Goal: Task Accomplishment & Management: Manage account settings

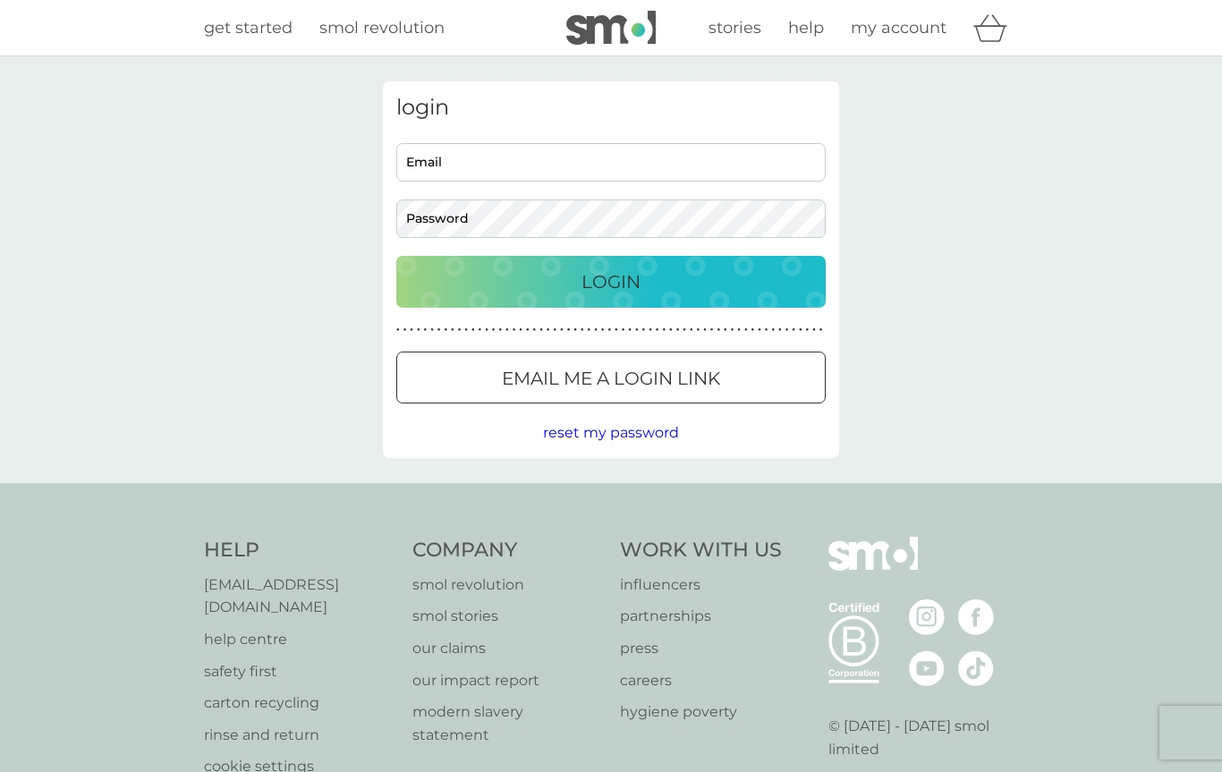
click at [606, 287] on p "Login" at bounding box center [610, 281] width 59 height 29
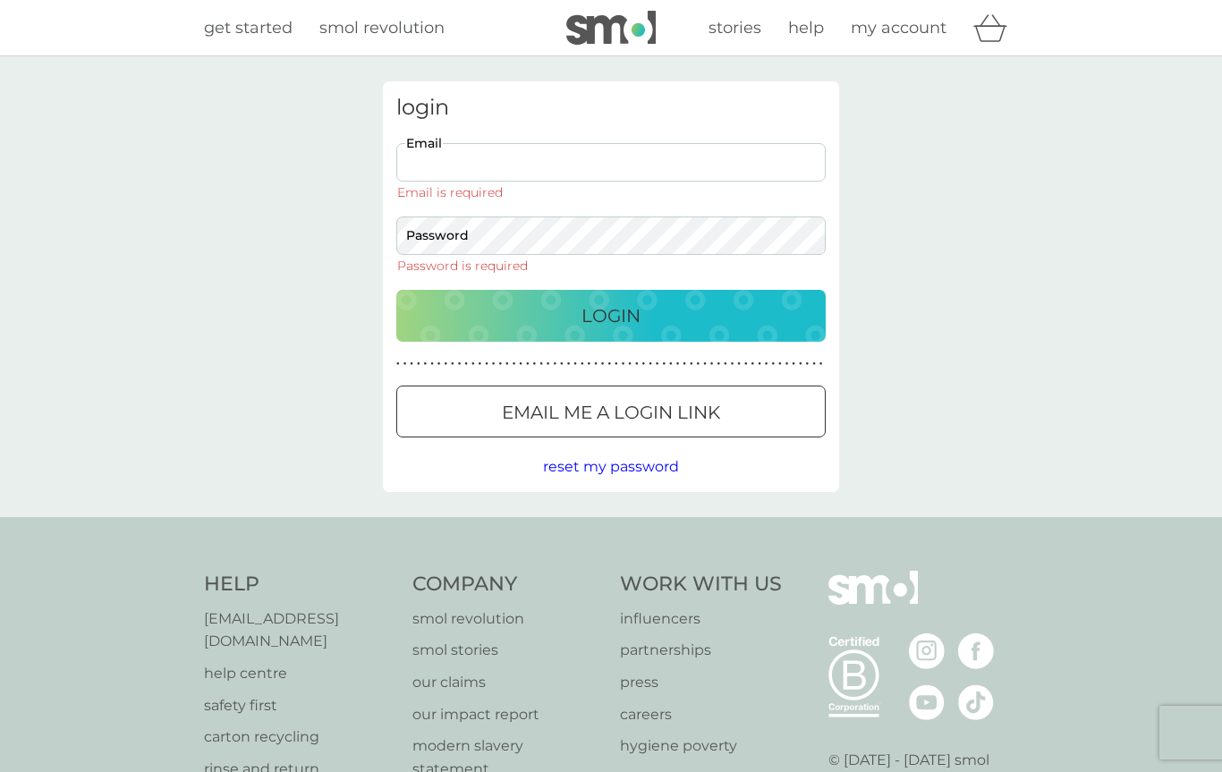
type input "[EMAIL_ADDRESS][DOMAIN_NAME]"
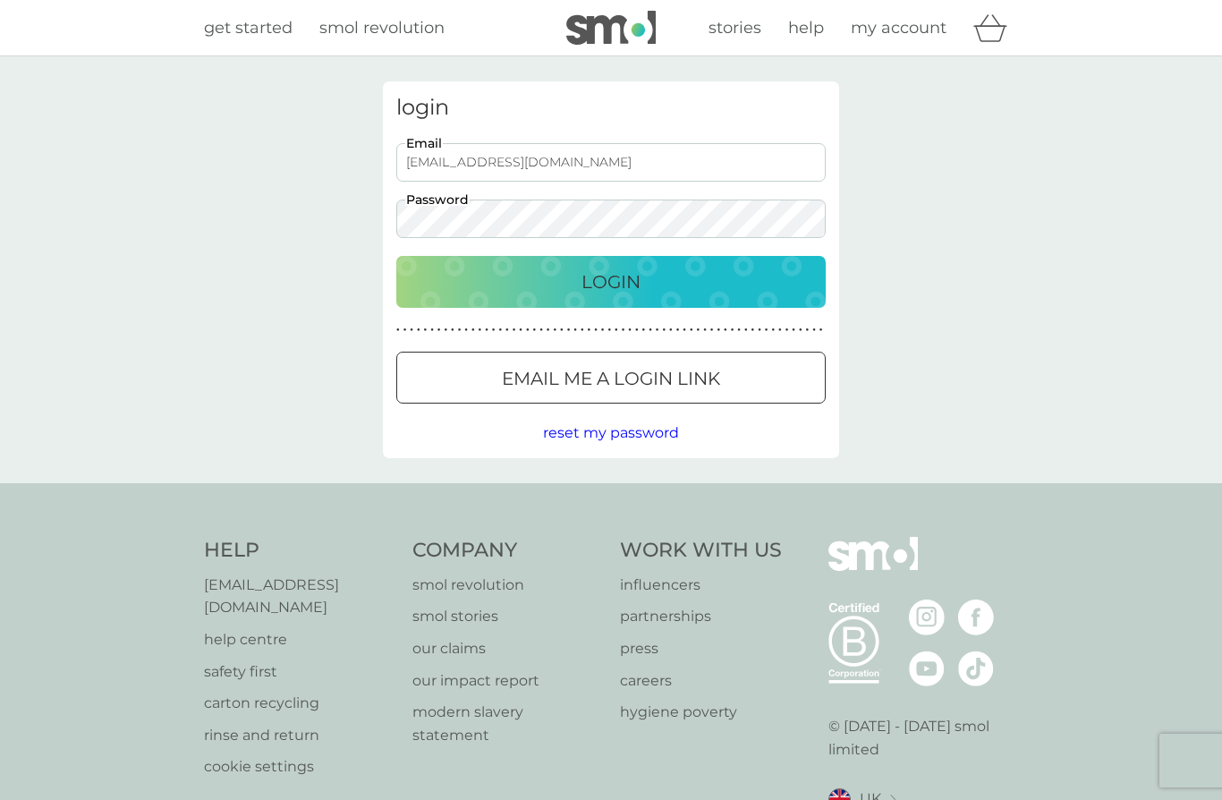
click at [632, 285] on p "Login" at bounding box center [610, 281] width 59 height 29
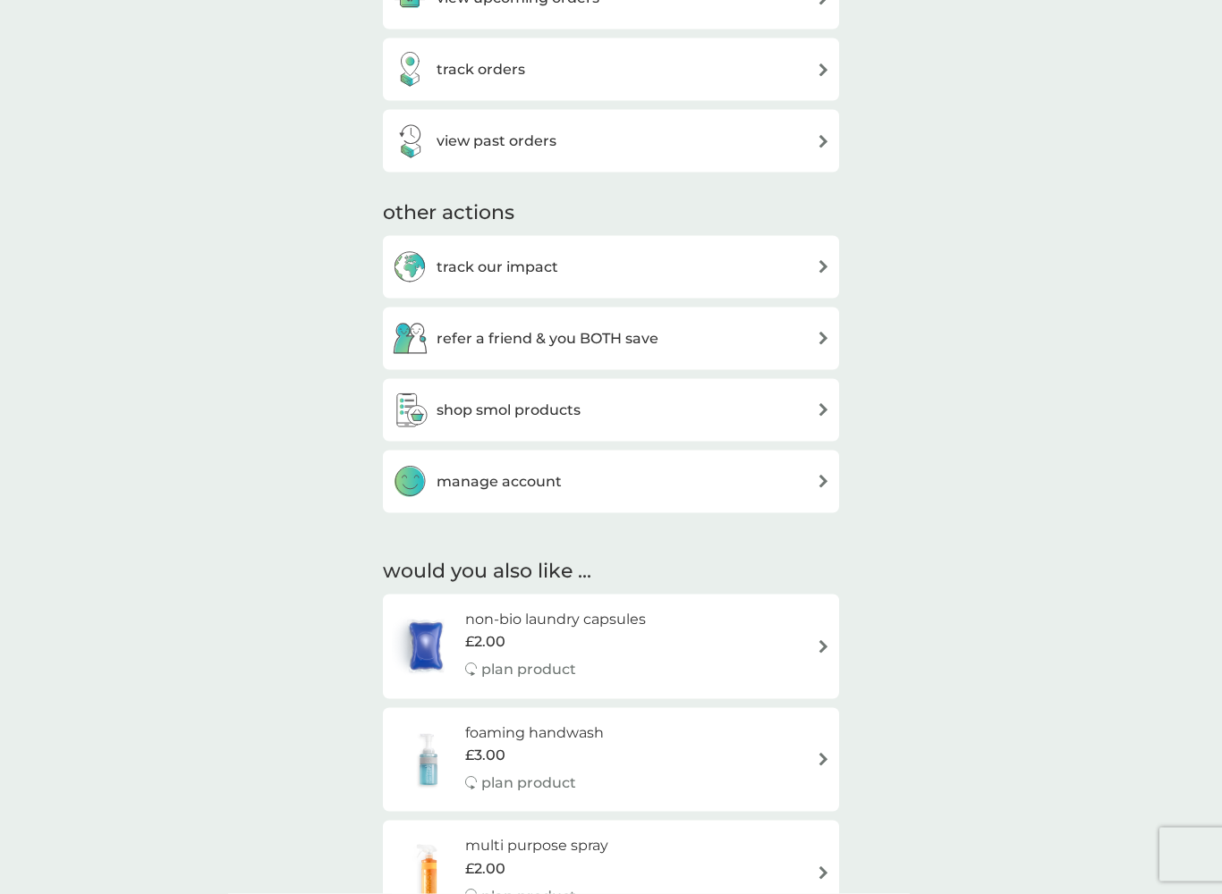
scroll to position [649, 0]
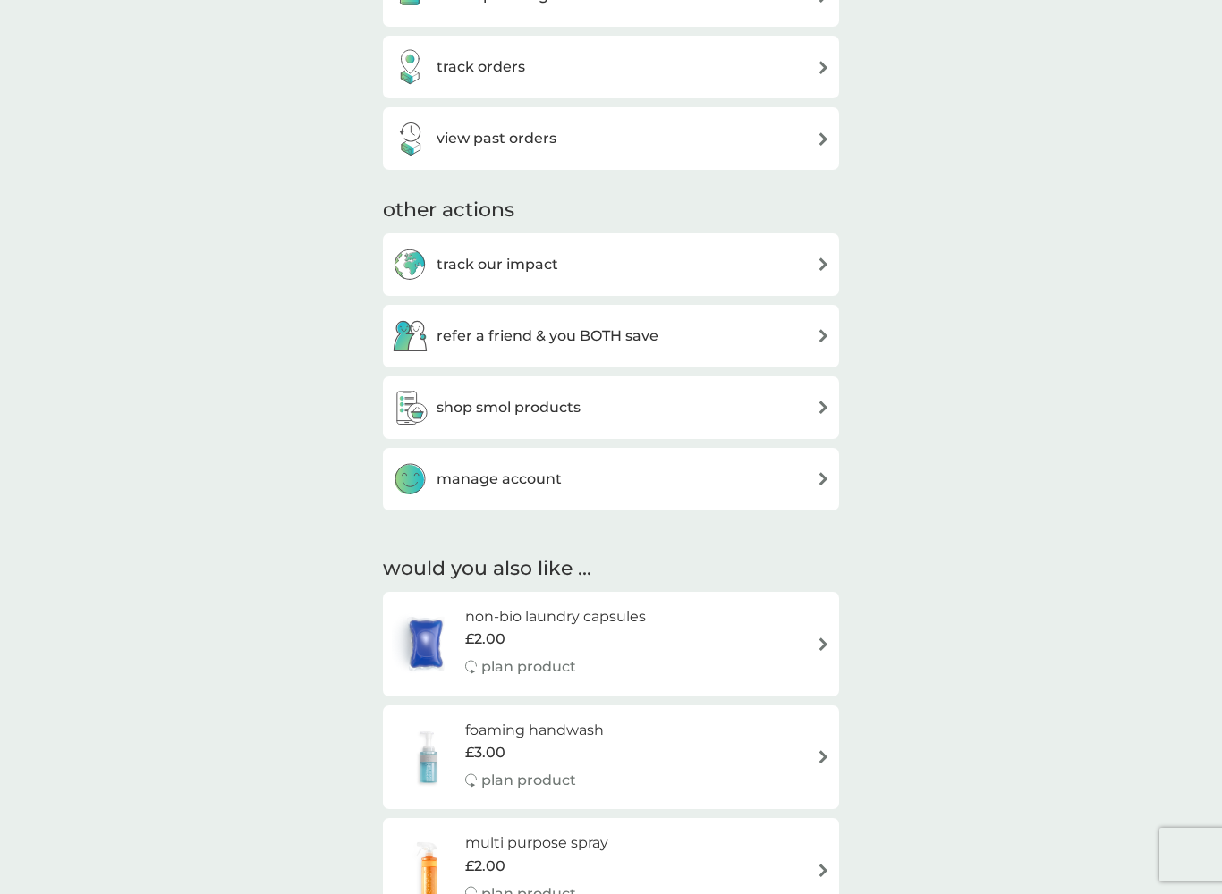
click at [576, 477] on div "manage account" at bounding box center [611, 480] width 438 height 36
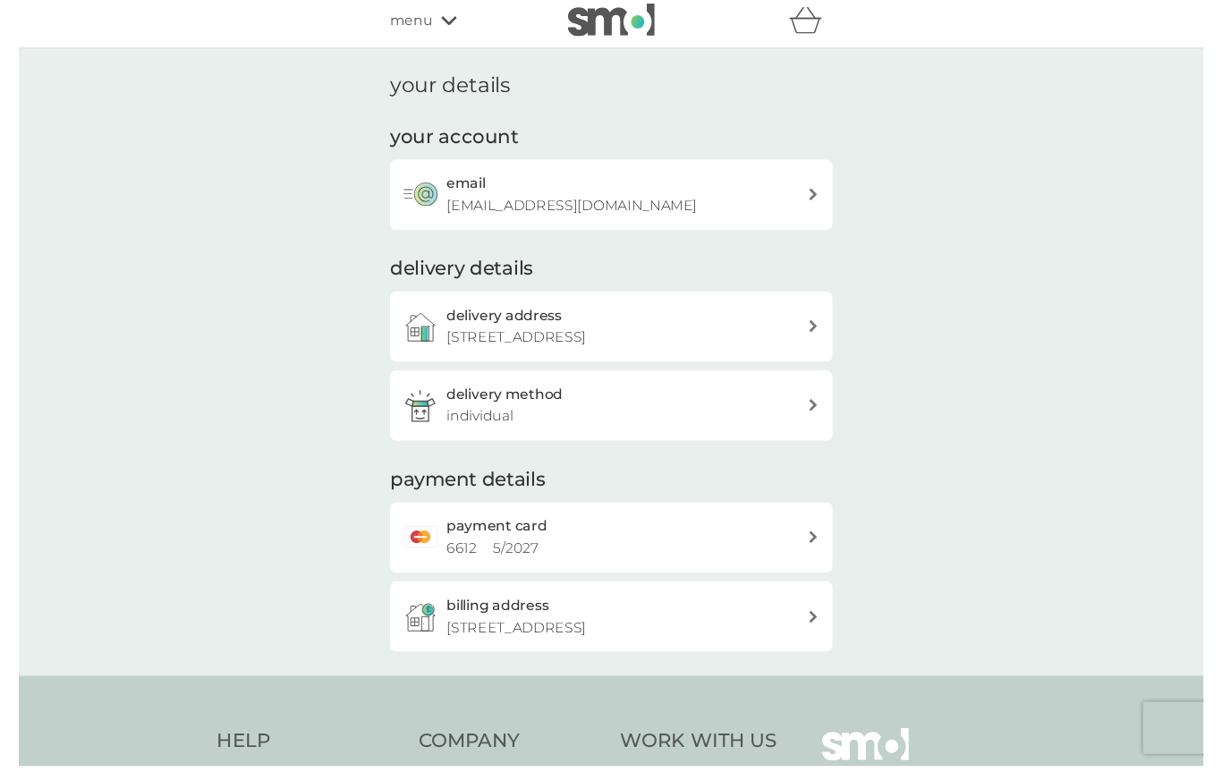
scroll to position [3, 0]
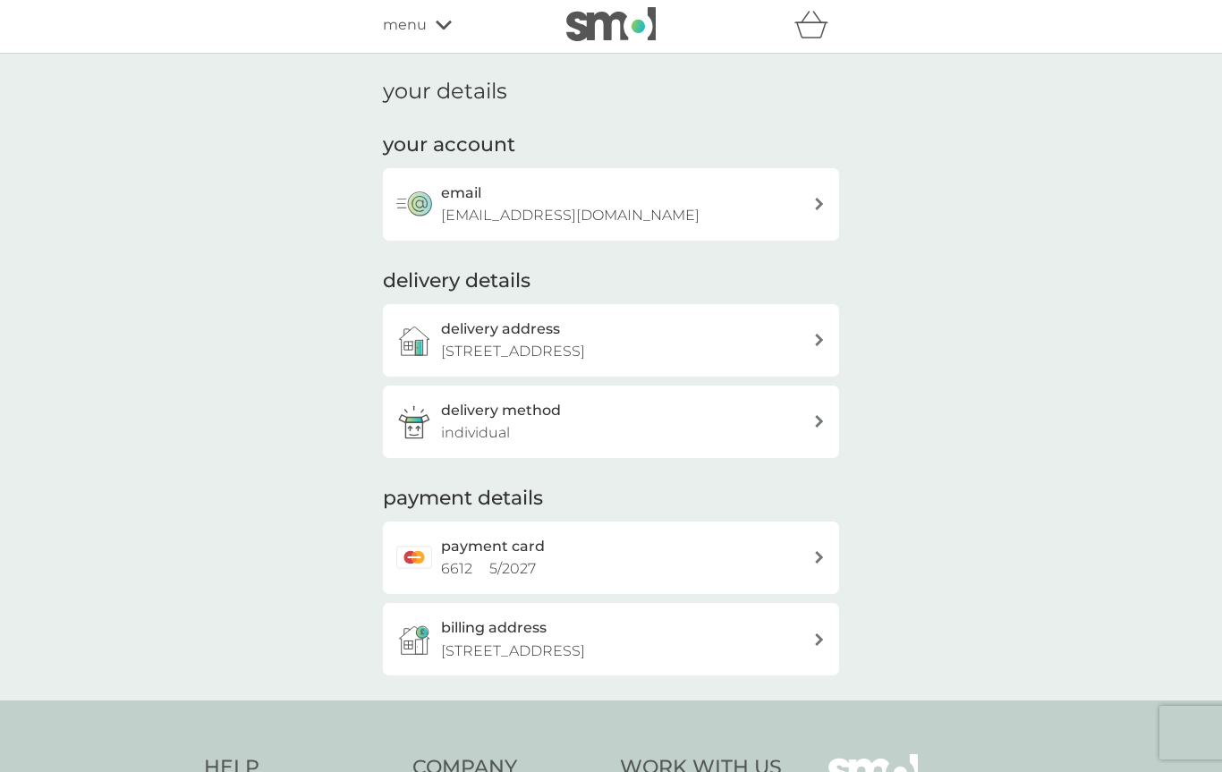
click at [420, 29] on span "menu" at bounding box center [405, 24] width 44 height 23
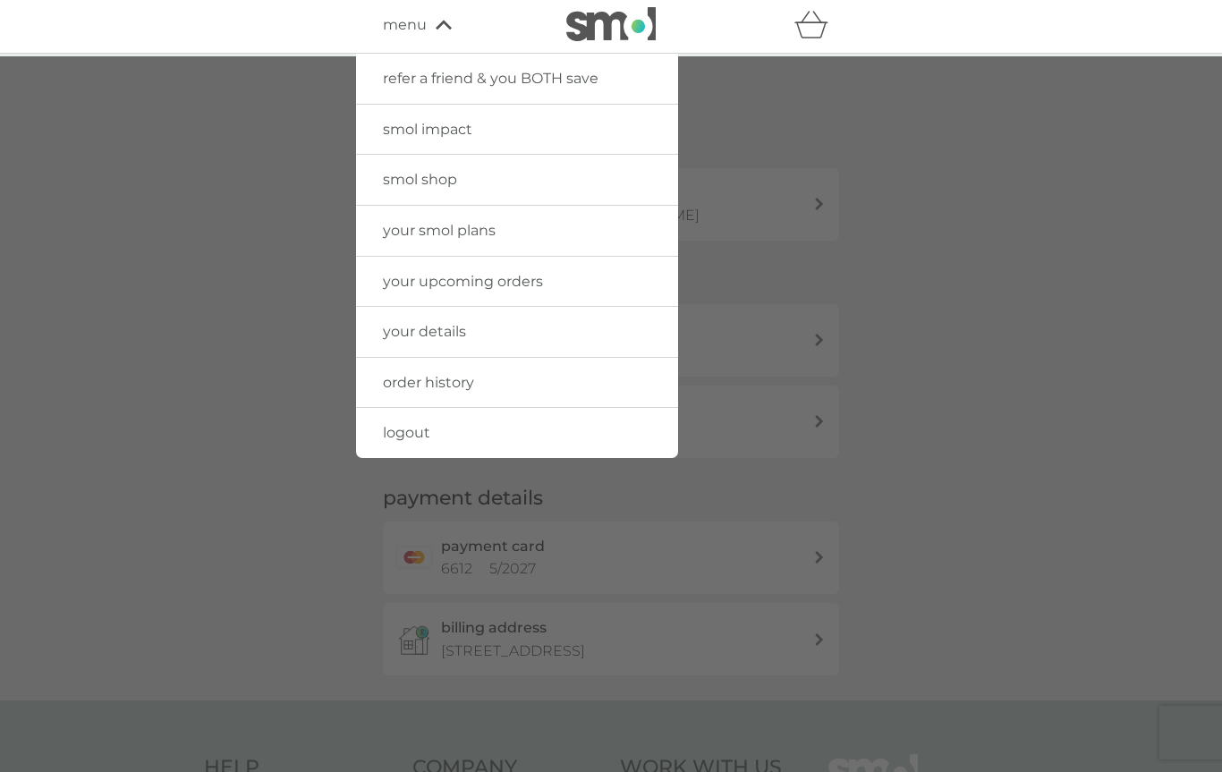
click at [518, 228] on link "your smol plans" at bounding box center [517, 231] width 322 height 50
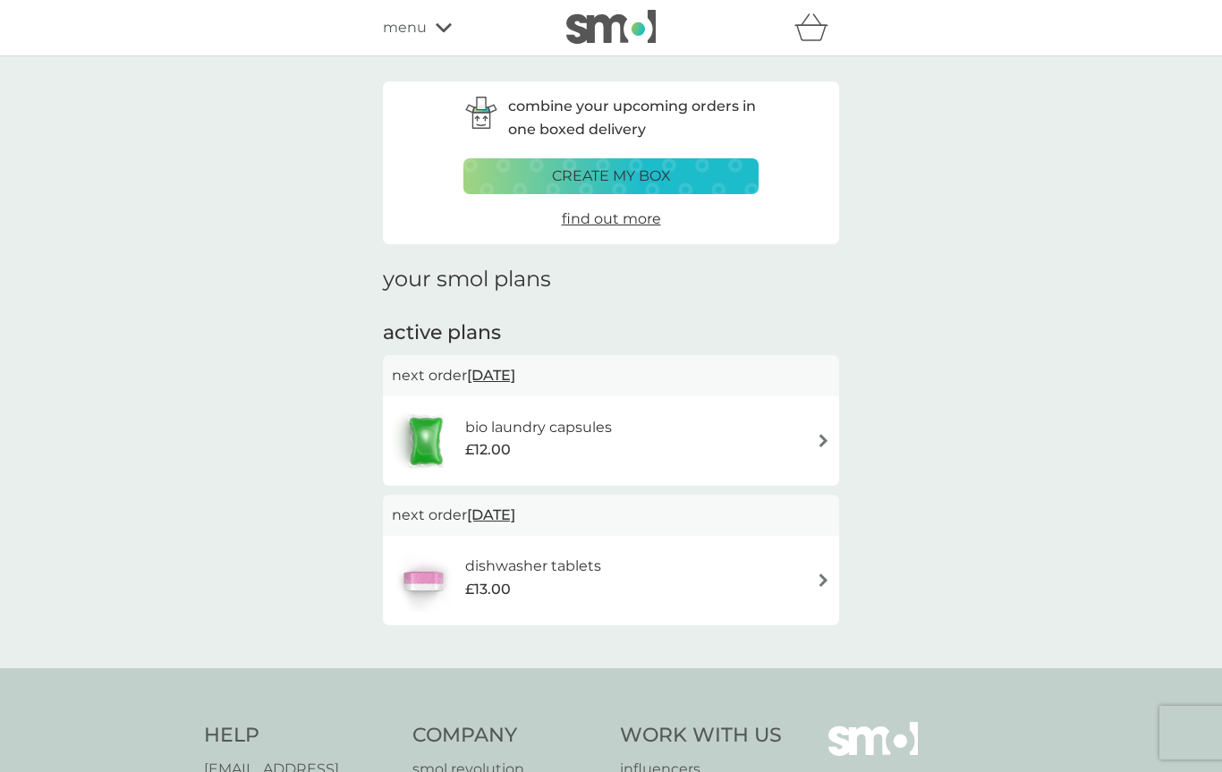
click at [415, 21] on span "menu" at bounding box center [405, 27] width 44 height 23
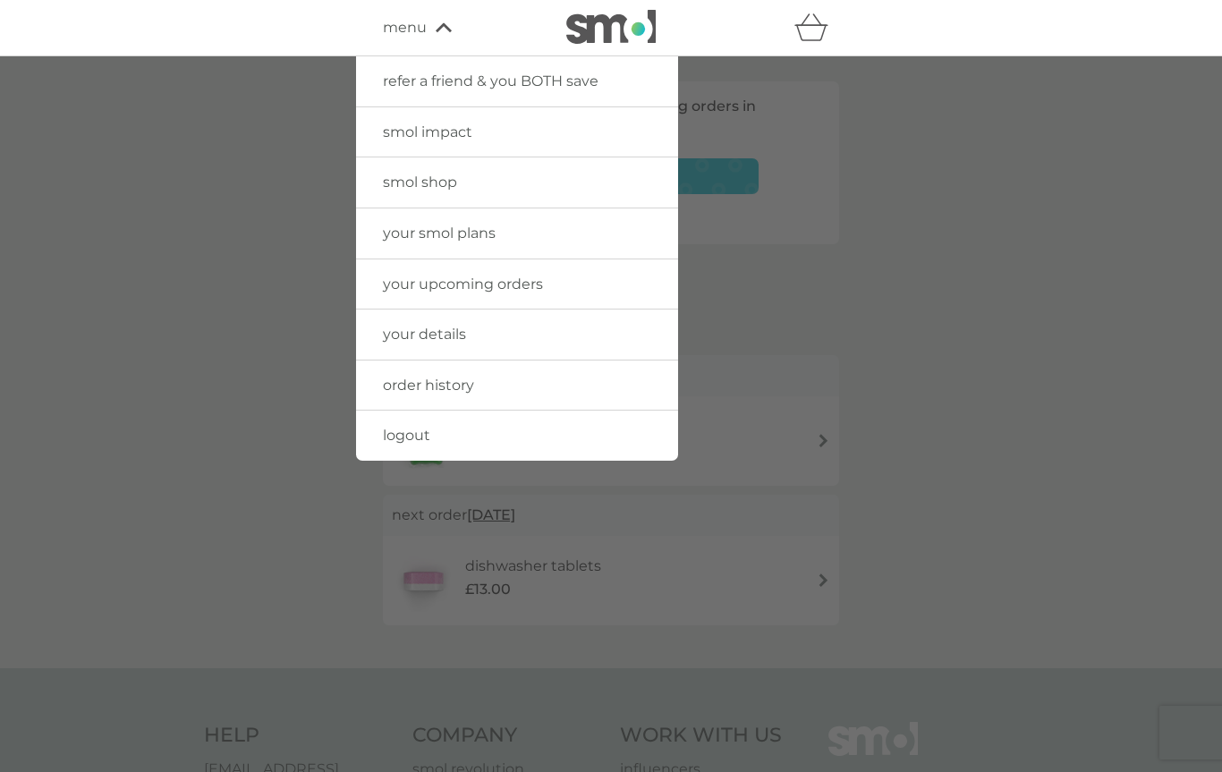
click at [484, 242] on link "your smol plans" at bounding box center [517, 233] width 322 height 50
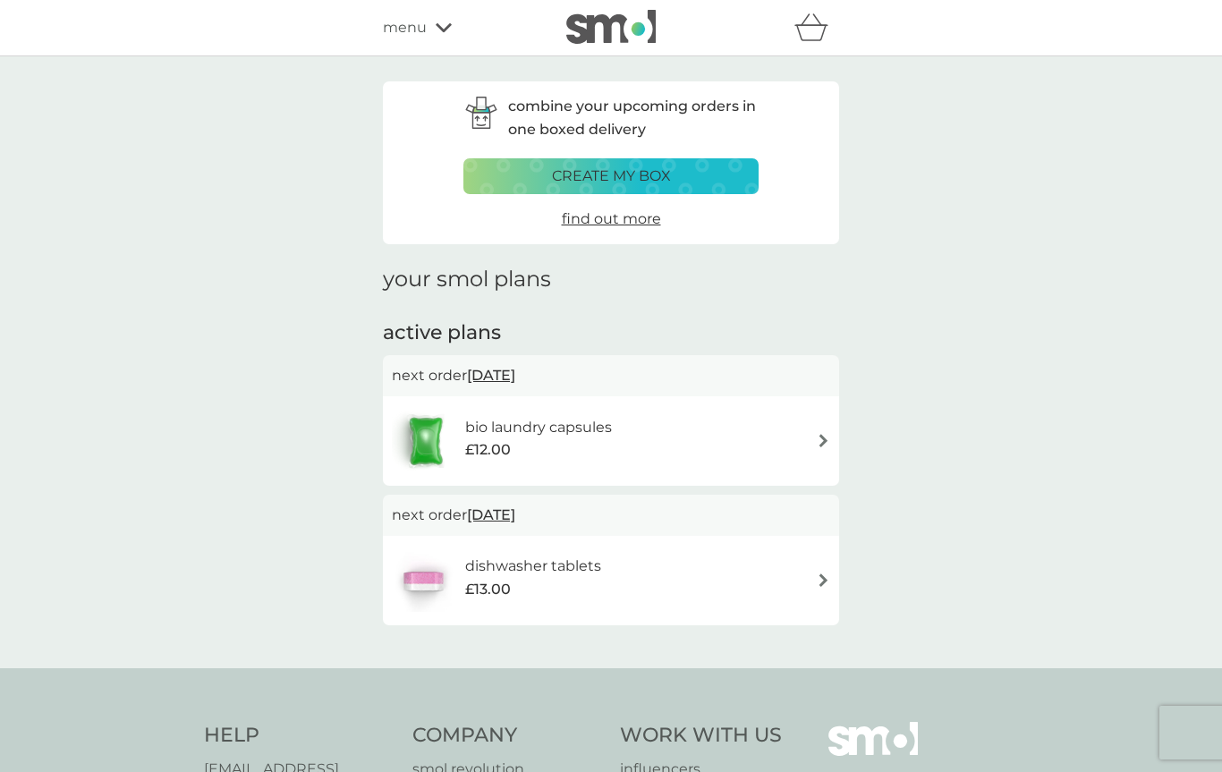
click at [821, 437] on img at bounding box center [823, 440] width 13 height 13
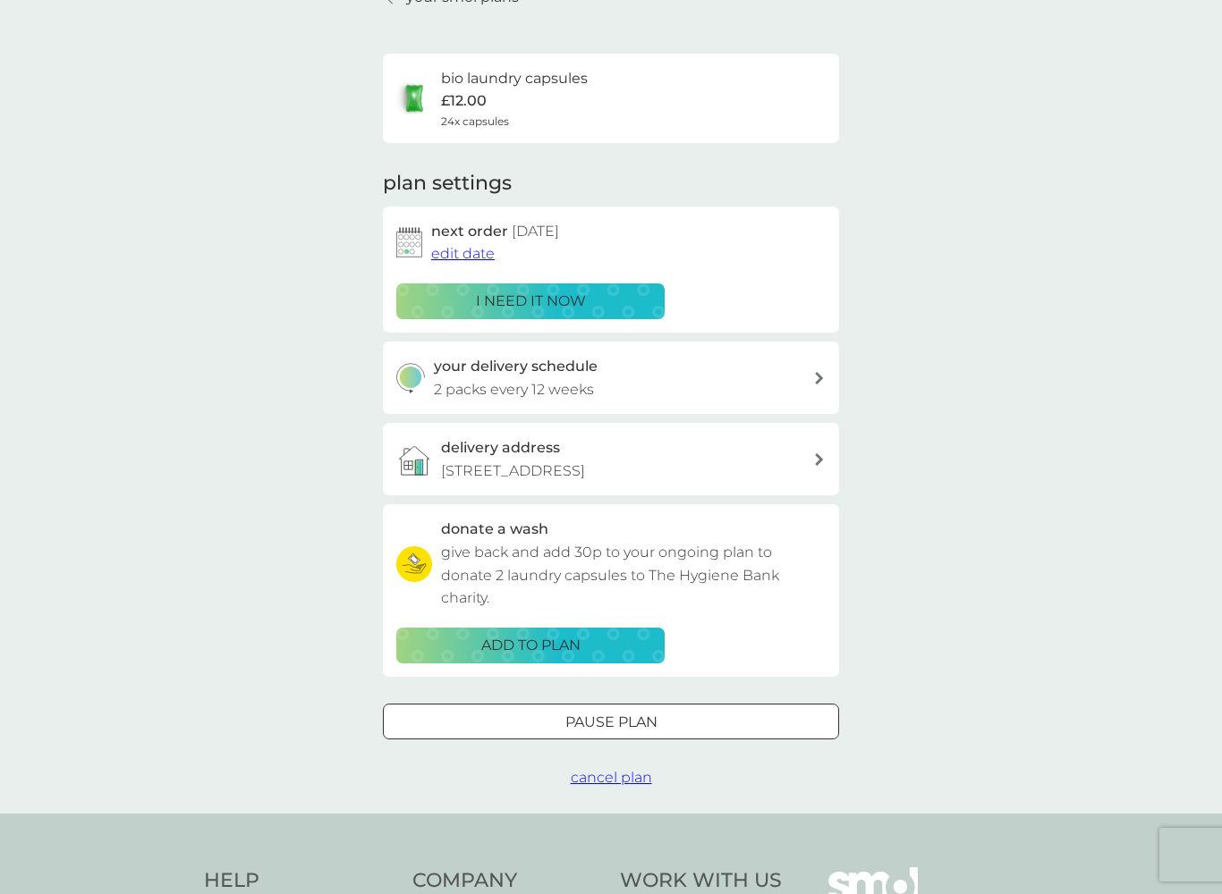
scroll to position [95, 0]
click at [614, 771] on span "cancel plan" at bounding box center [611, 778] width 81 height 17
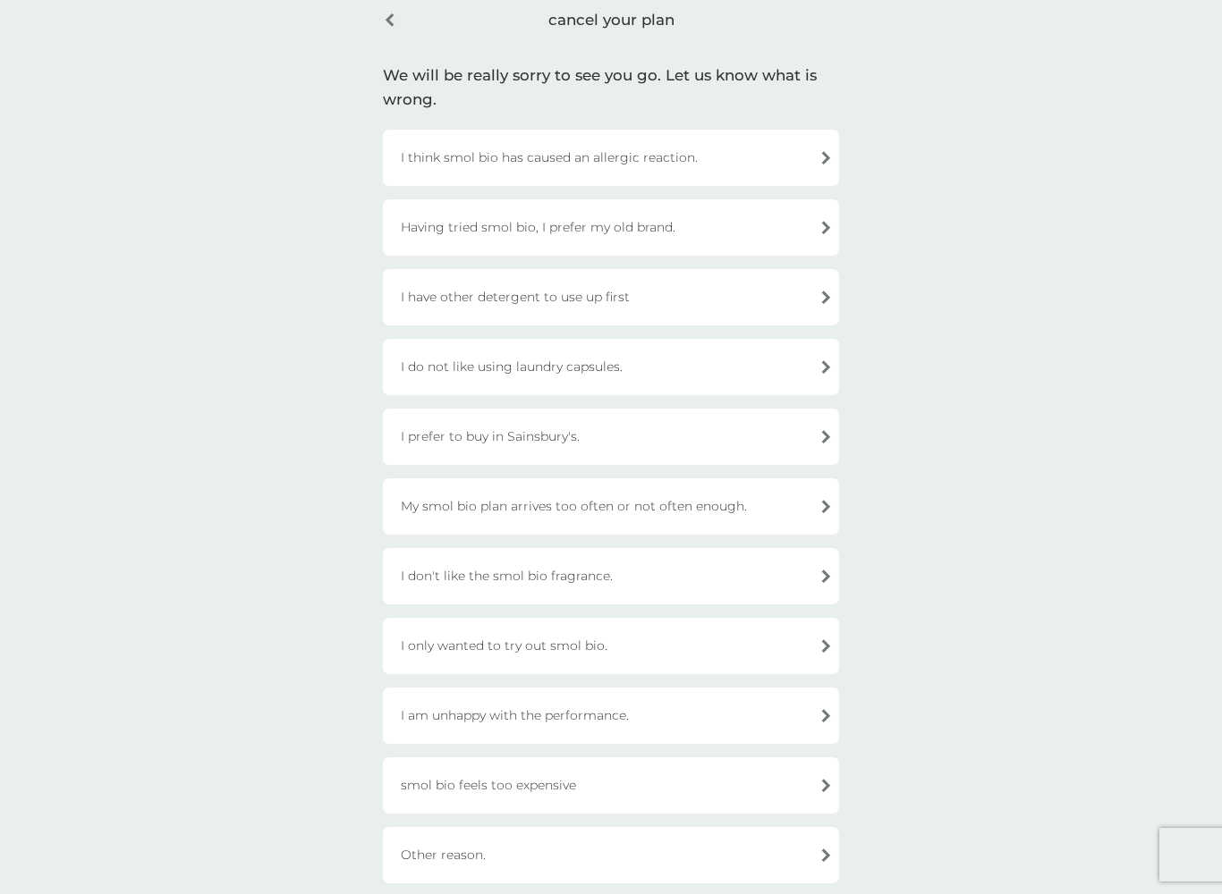
scroll to position [77, 0]
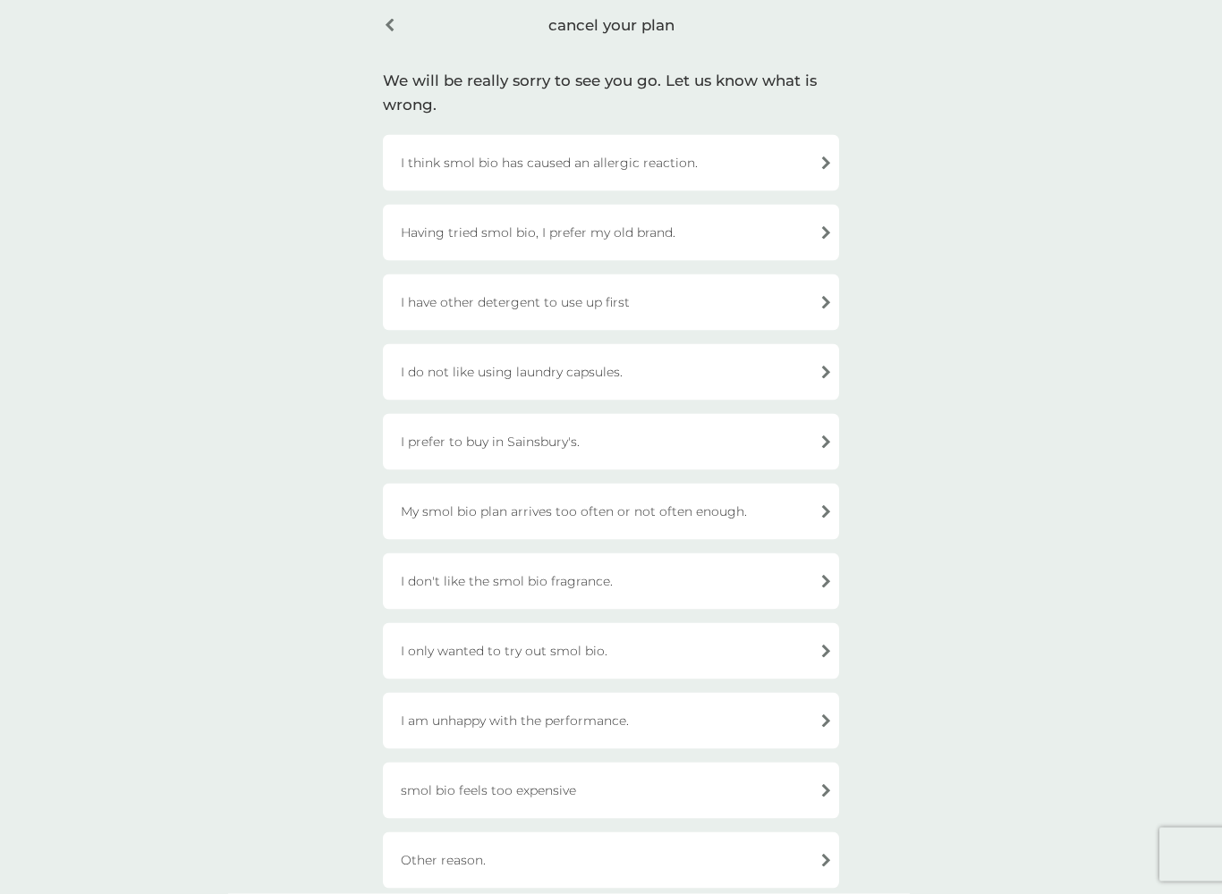
click at [507, 443] on div "I prefer to buy in Sainsbury's." at bounding box center [611, 442] width 456 height 56
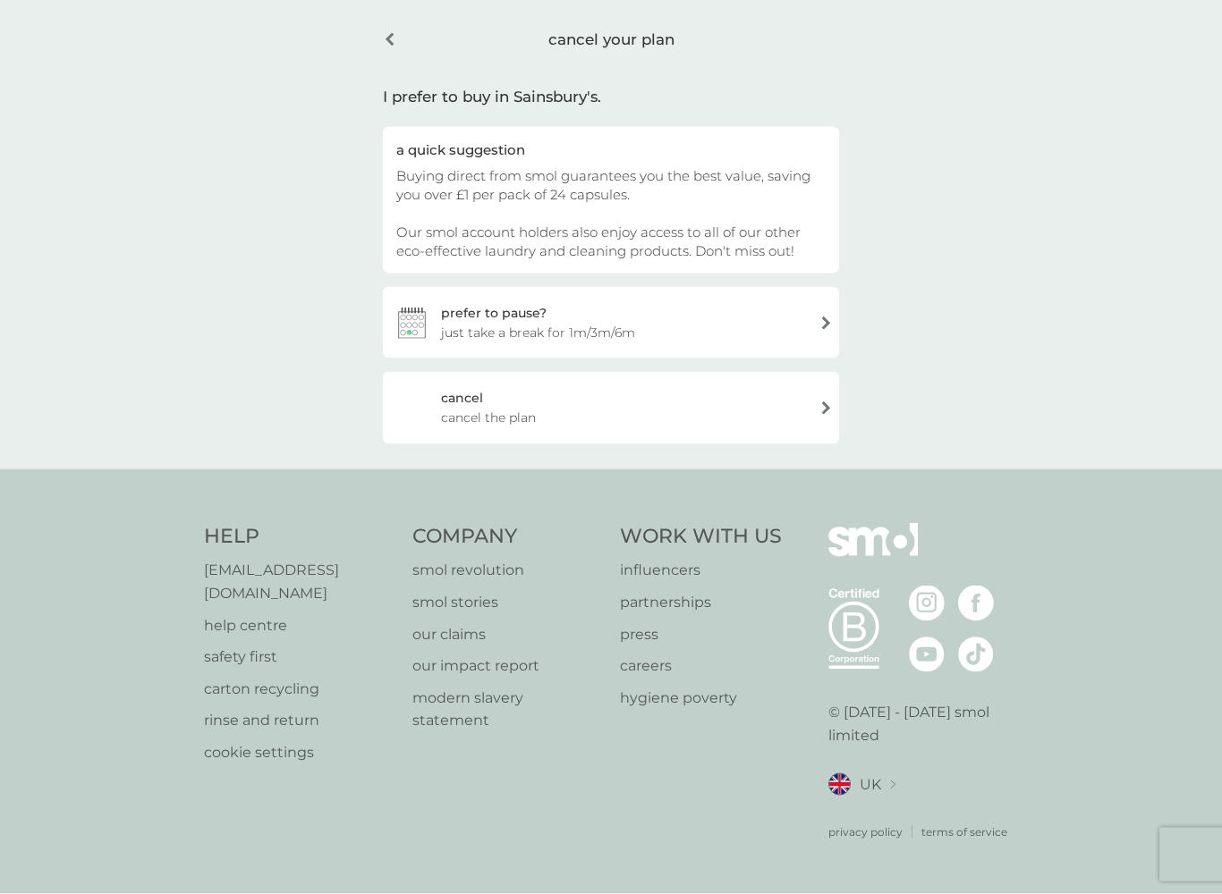
scroll to position [39, 0]
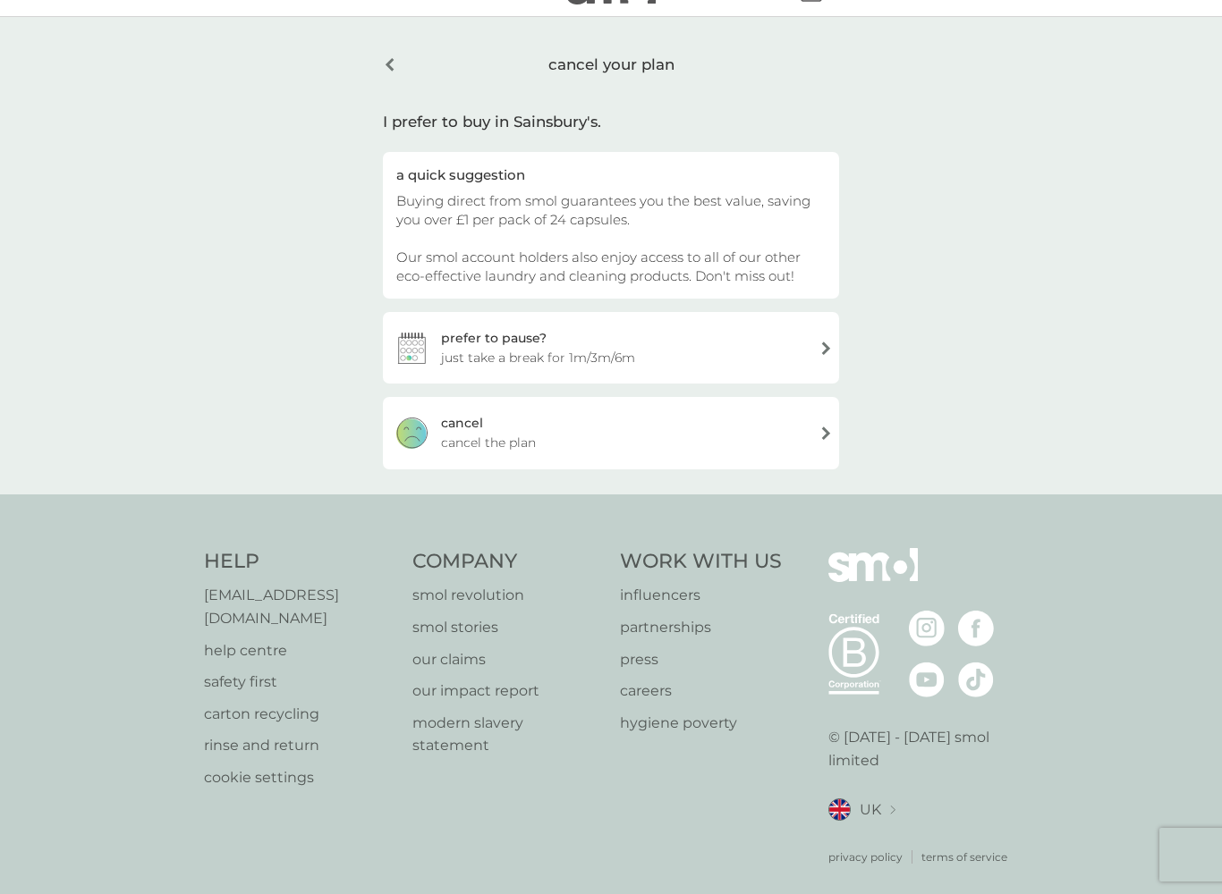
click at [493, 433] on span "cancel the plan" at bounding box center [488, 443] width 95 height 20
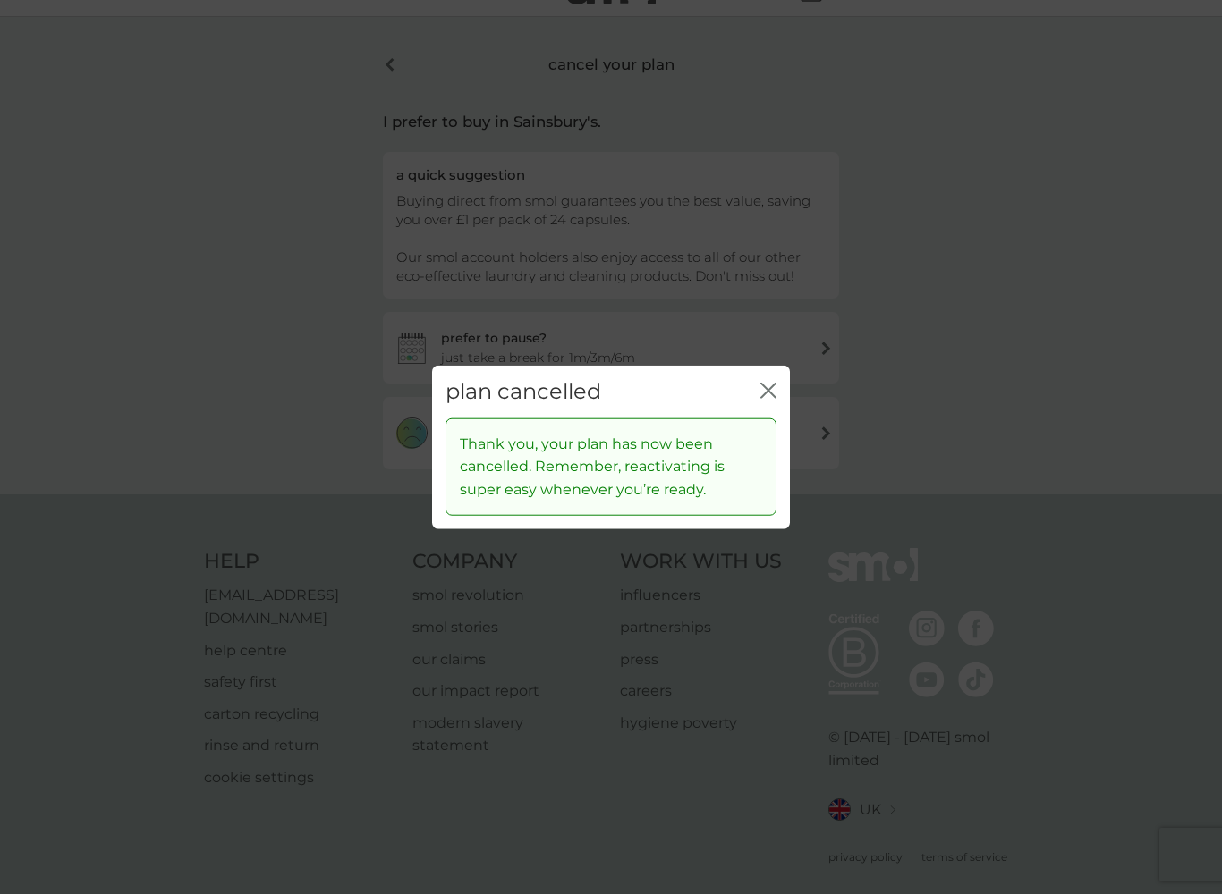
click at [776, 384] on icon "close" at bounding box center [768, 391] width 16 height 16
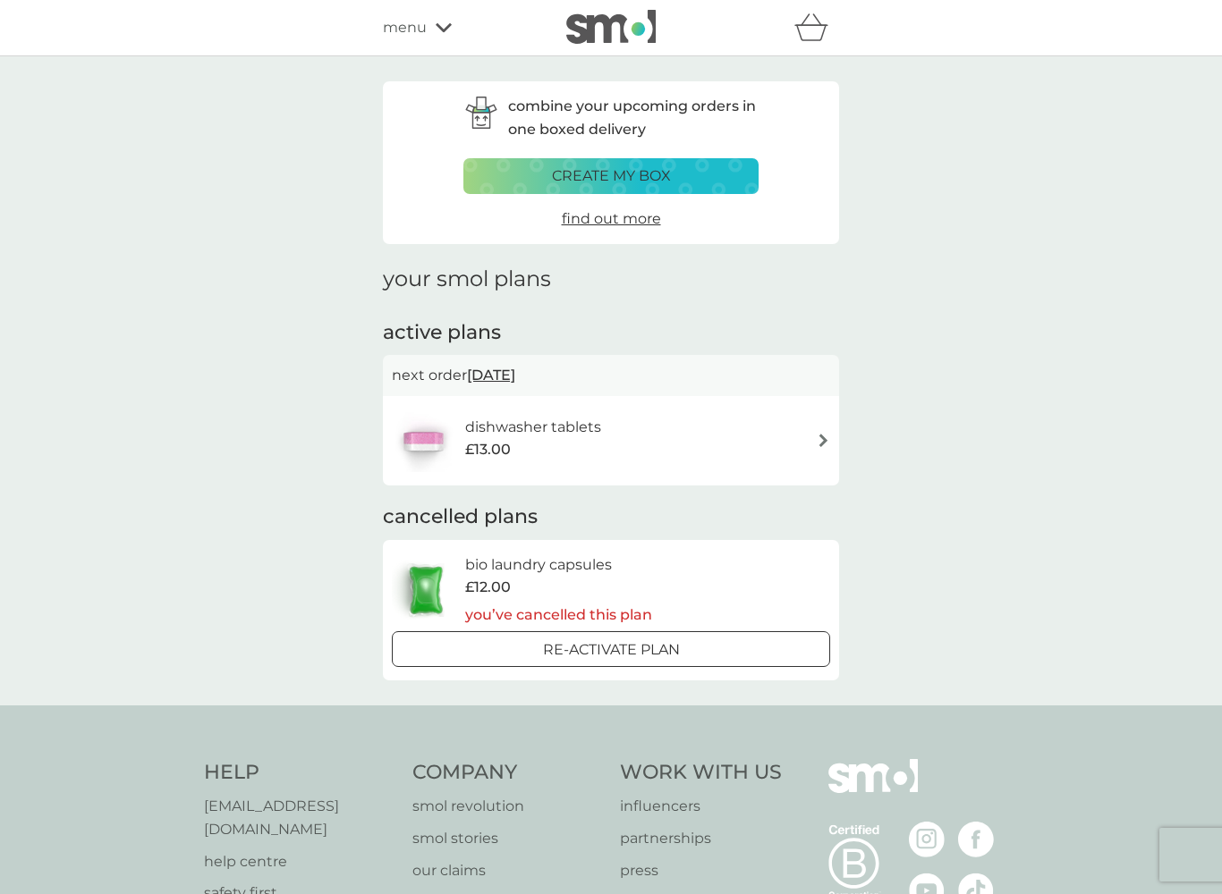
click at [532, 429] on h6 "dishwasher tablets" at bounding box center [533, 427] width 136 height 23
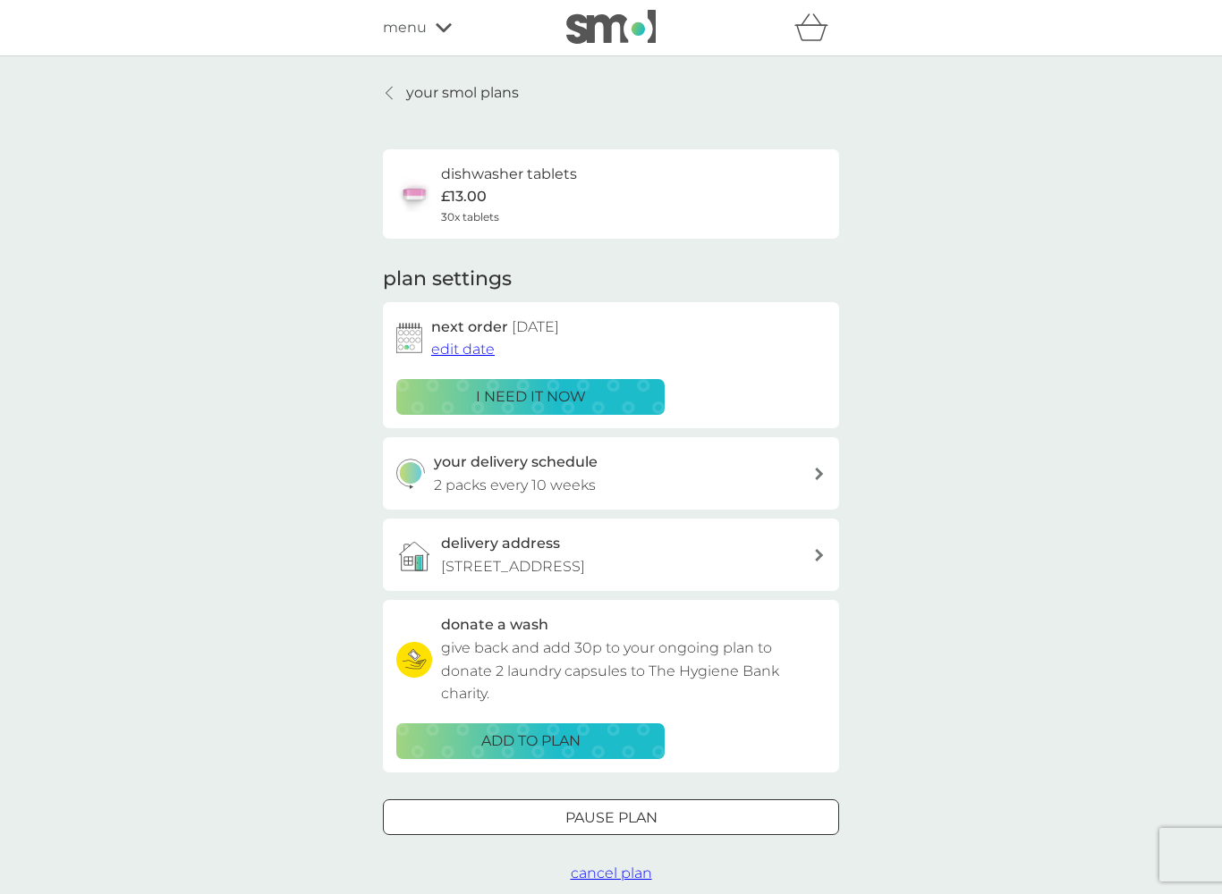
click at [867, 610] on div "your smol plans dishwasher tablets £13.00 30x tablets plan settings next order …" at bounding box center [611, 482] width 1222 height 853
click at [604, 771] on span "cancel plan" at bounding box center [611, 873] width 81 height 17
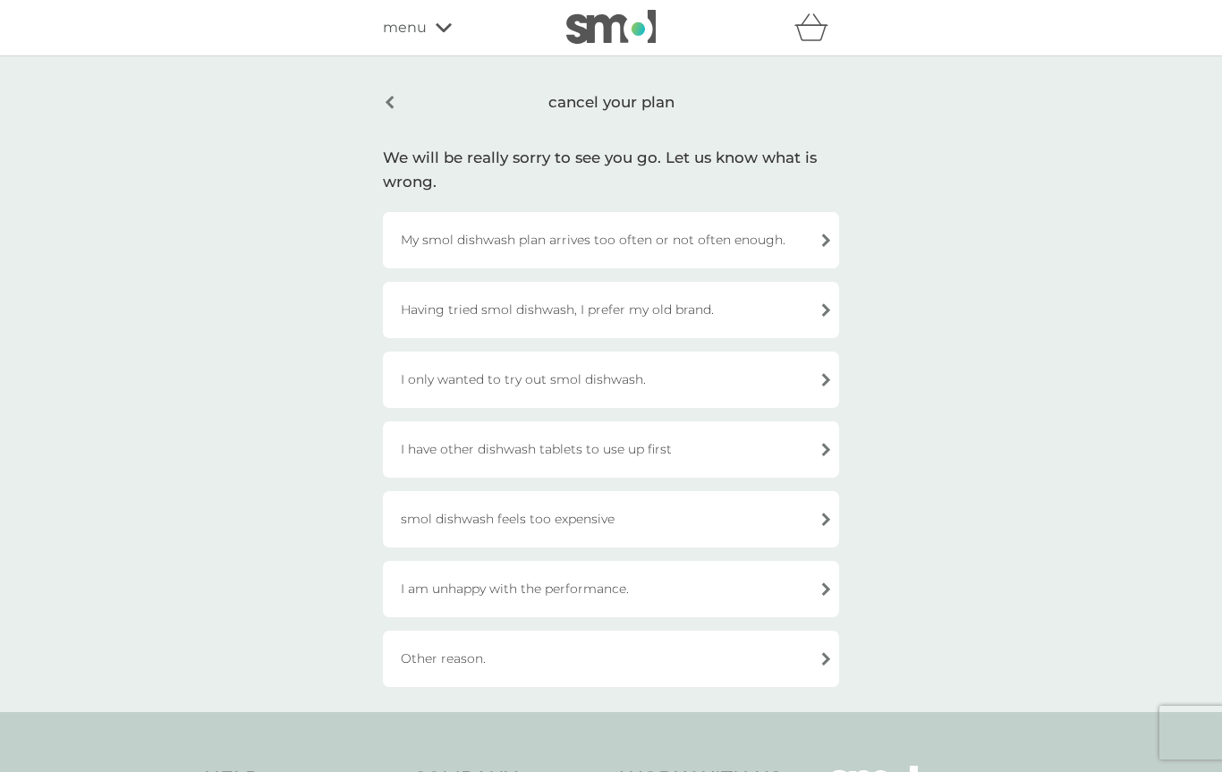
click at [709, 594] on div "I am unhappy with the performance." at bounding box center [611, 589] width 456 height 56
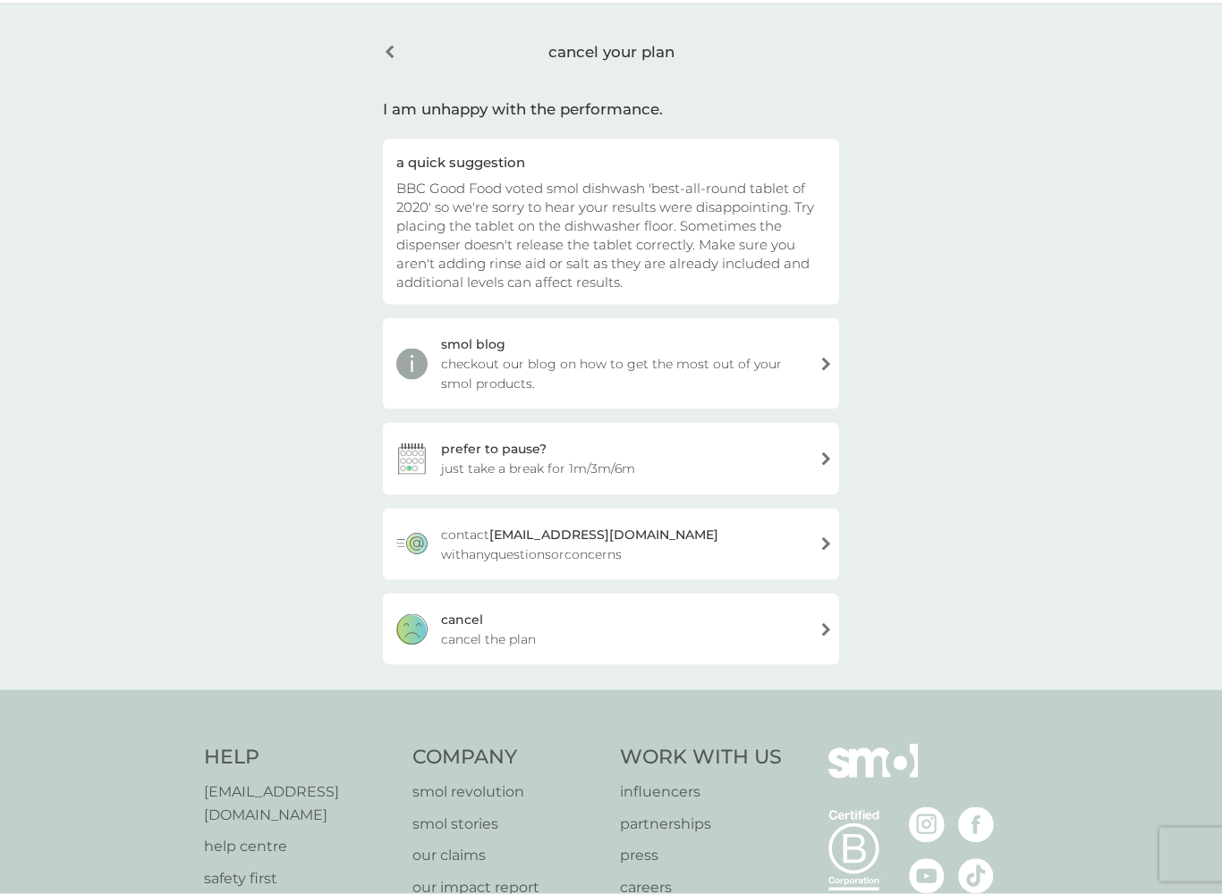
click at [467, 635] on span "cancel the plan" at bounding box center [488, 640] width 95 height 20
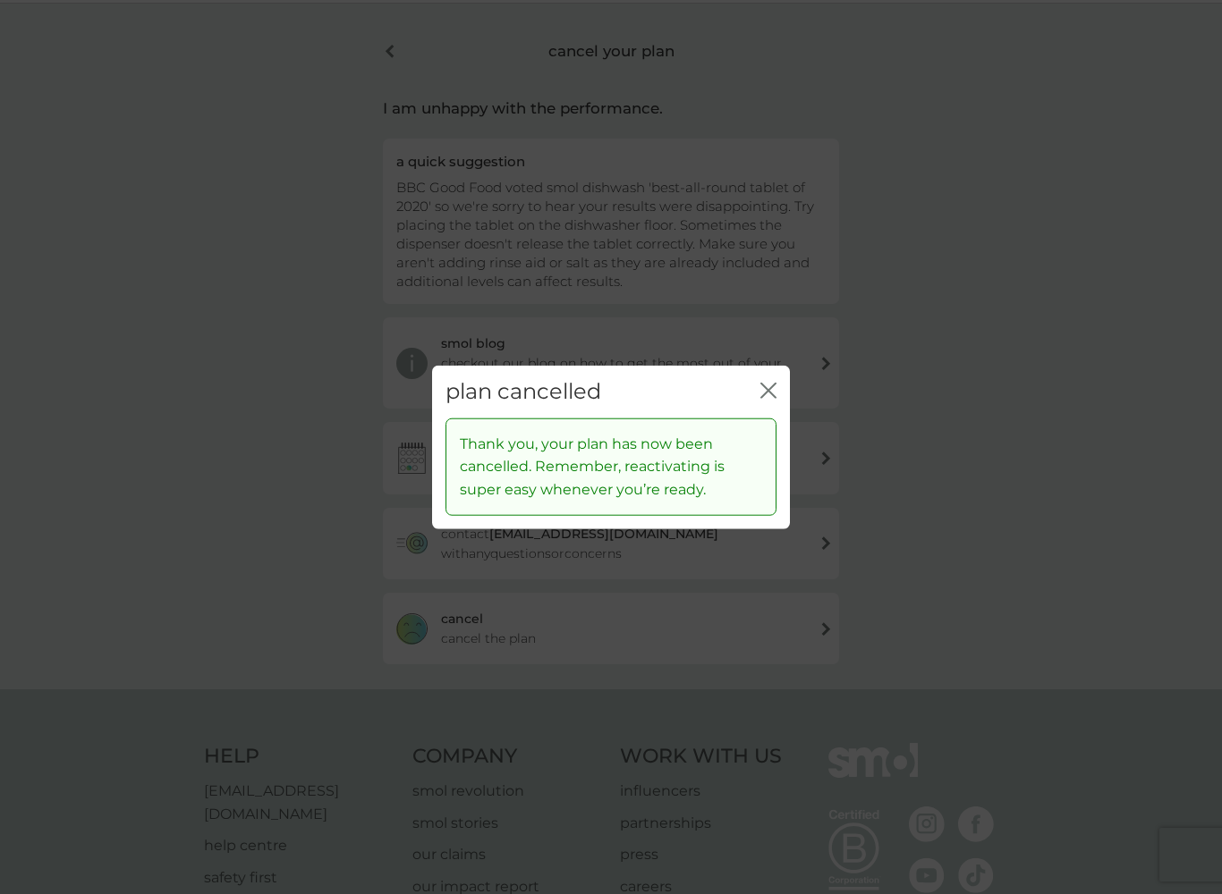
click at [773, 388] on icon "close" at bounding box center [771, 391] width 7 height 14
